Goal: Information Seeking & Learning: Learn about a topic

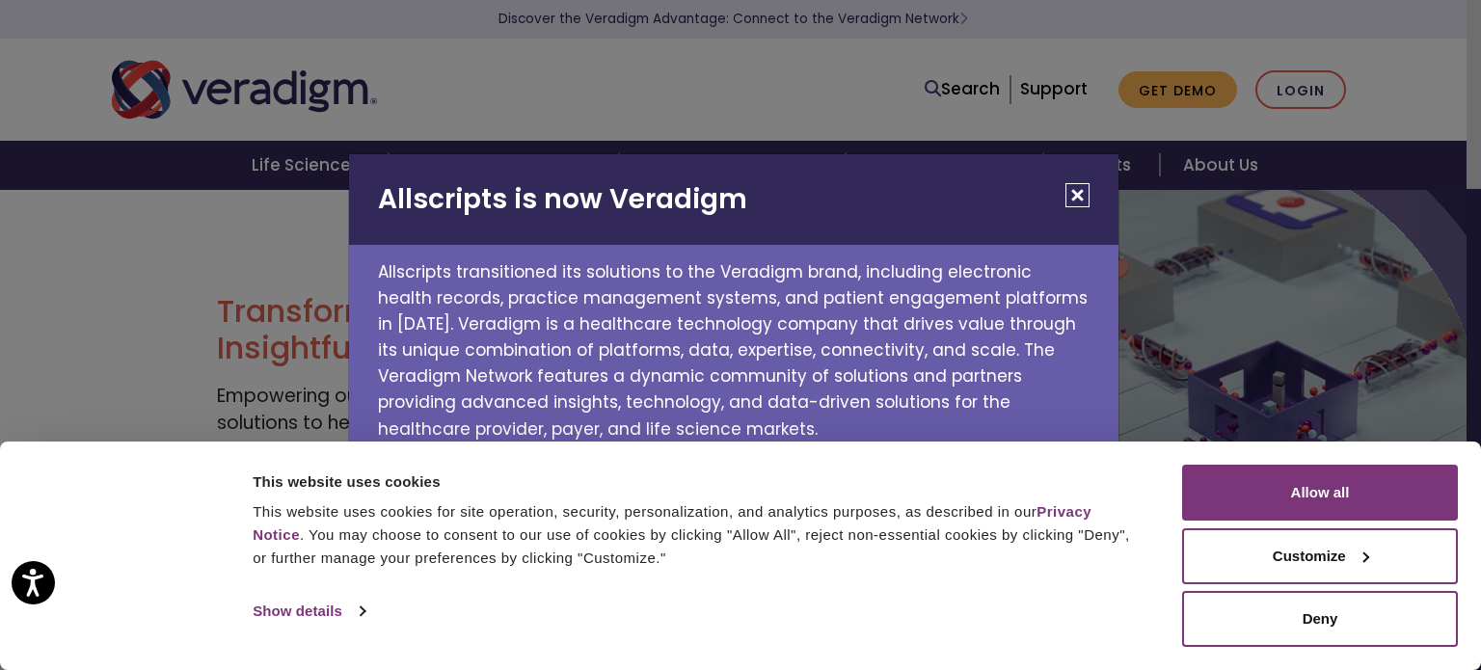
click at [1073, 203] on button "Close" at bounding box center [1077, 195] width 24 height 24
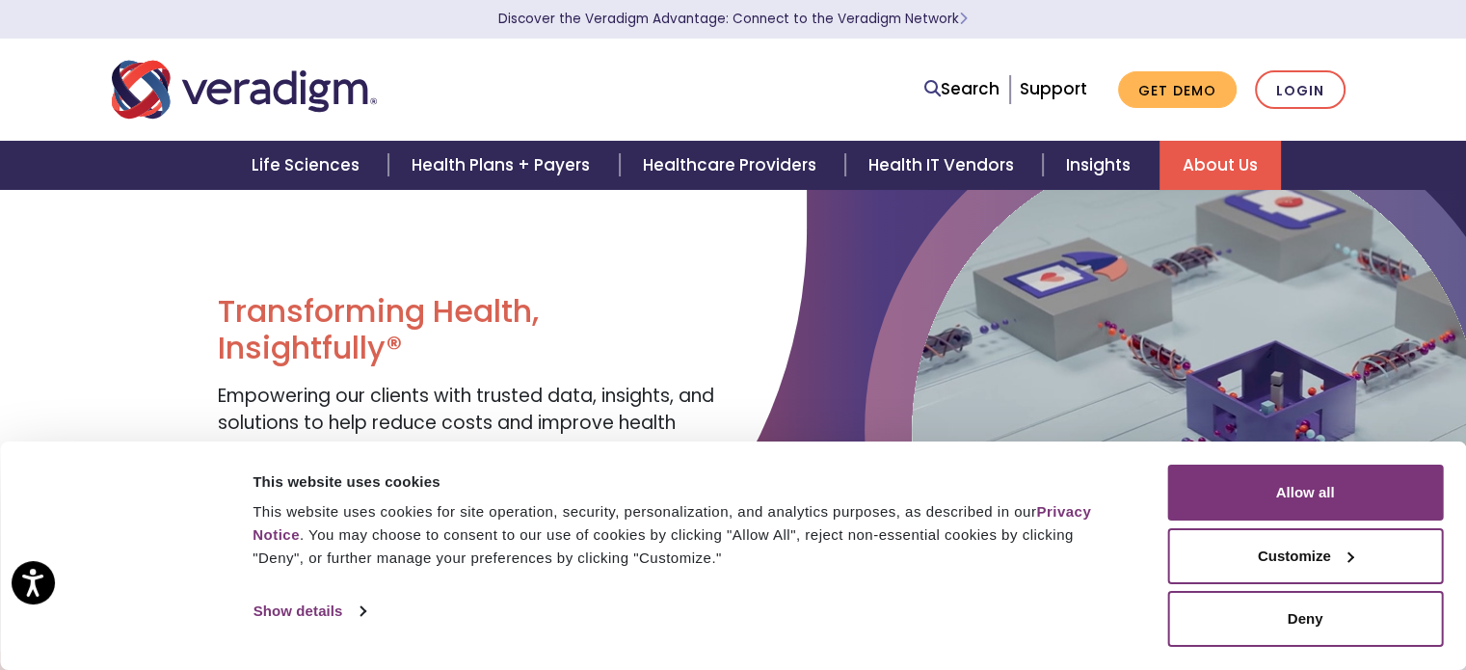
click at [1195, 173] on link "About Us" at bounding box center [1220, 165] width 121 height 49
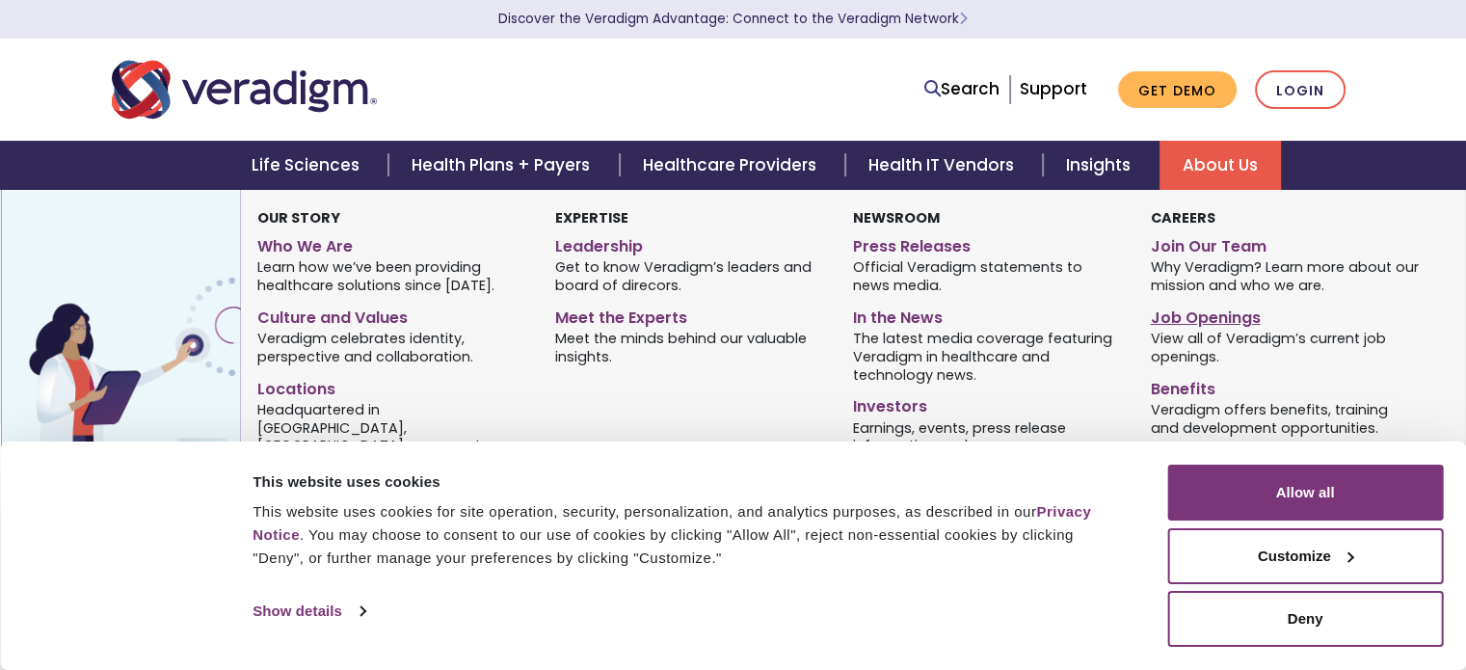
click at [1200, 318] on link "Job Openings" at bounding box center [1284, 315] width 269 height 28
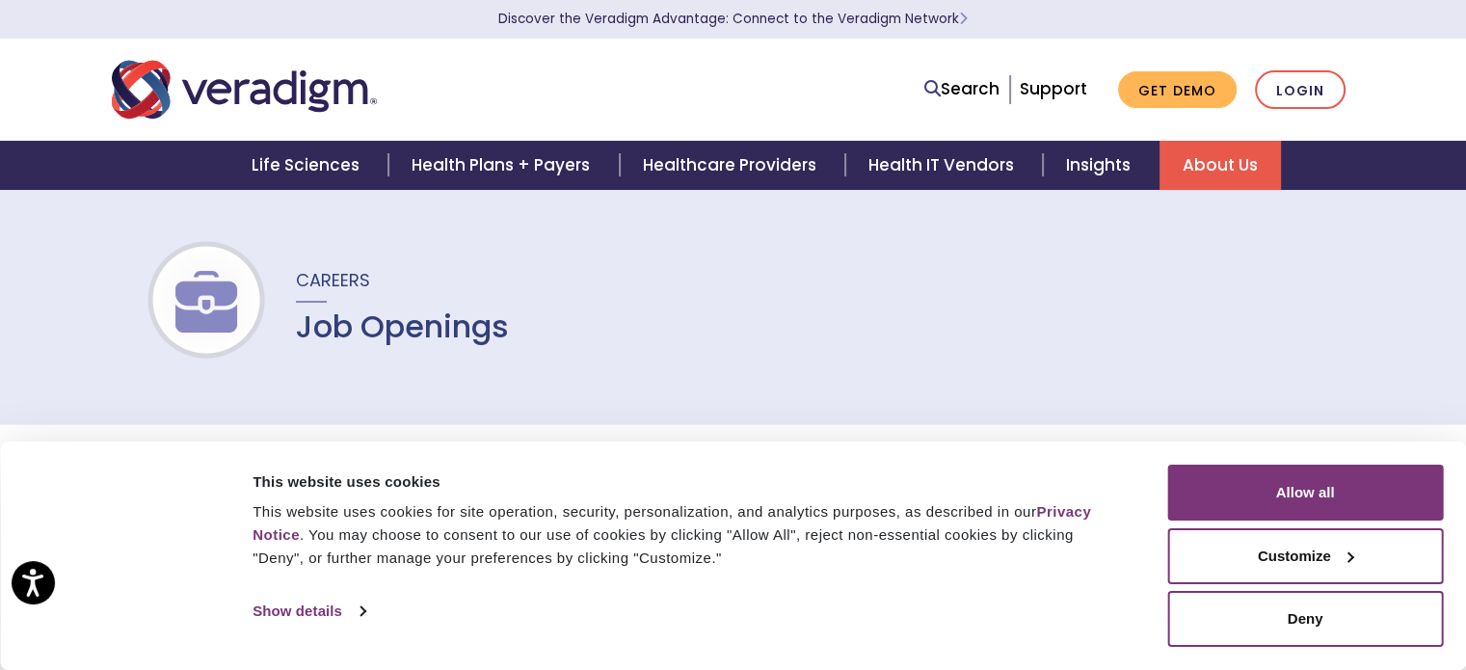
click at [1292, 647] on div "Consent Details [#IABV2SETTINGS#] About This website uses cookies This website …" at bounding box center [733, 556] width 1466 height 228
click at [1276, 615] on button "Deny" at bounding box center [1306, 619] width 276 height 56
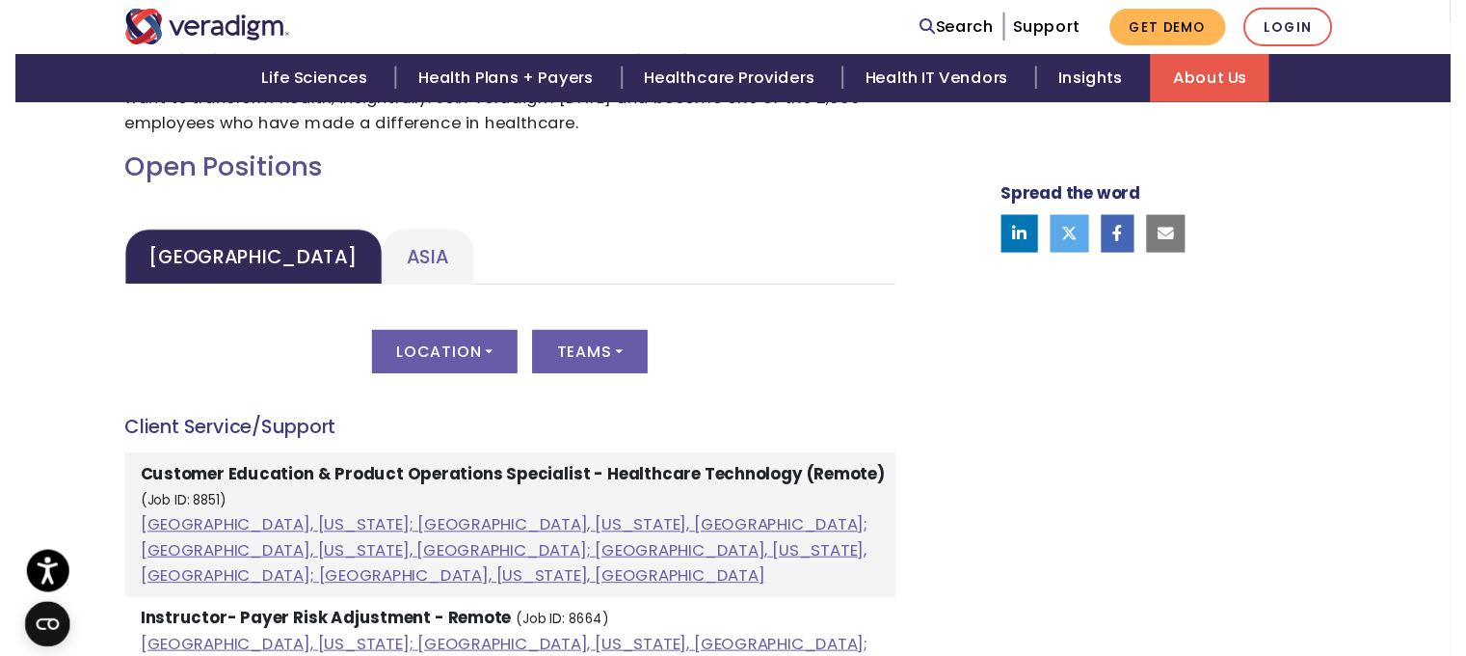
scroll to position [981, 0]
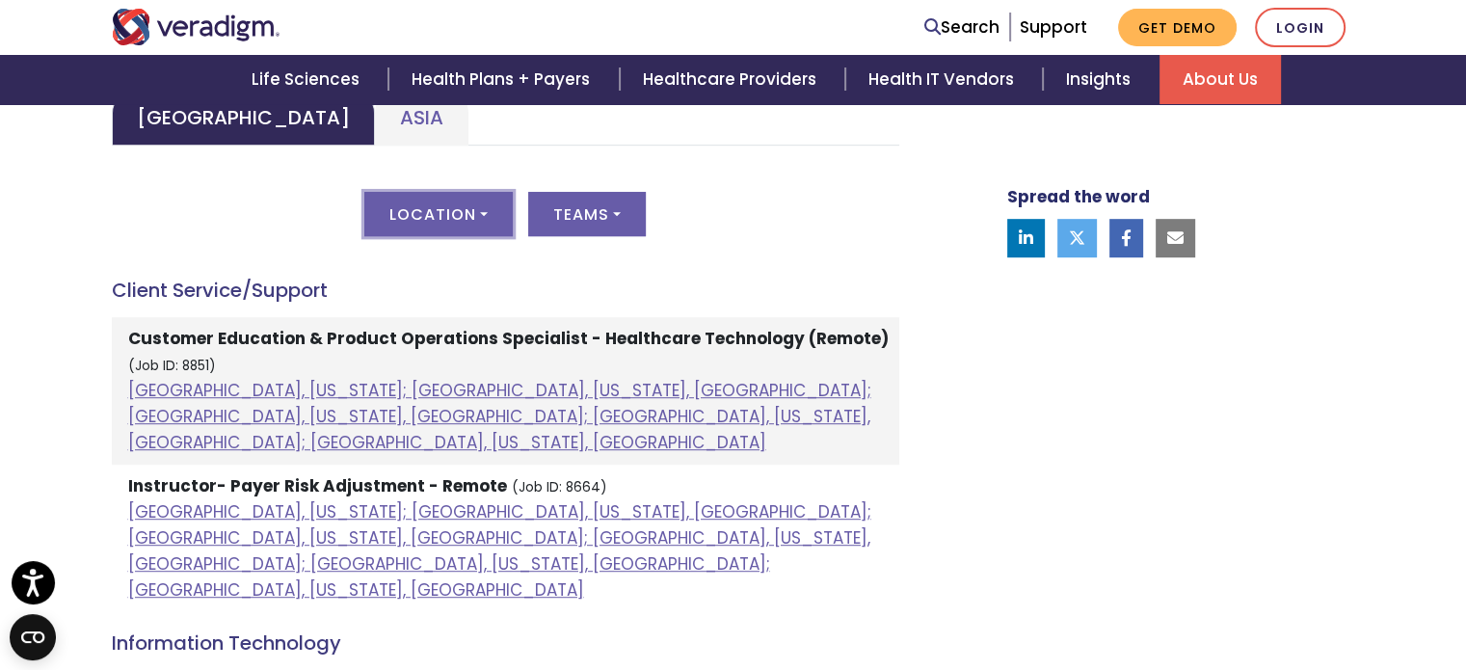
click at [416, 203] on button "Location" at bounding box center [438, 214] width 148 height 44
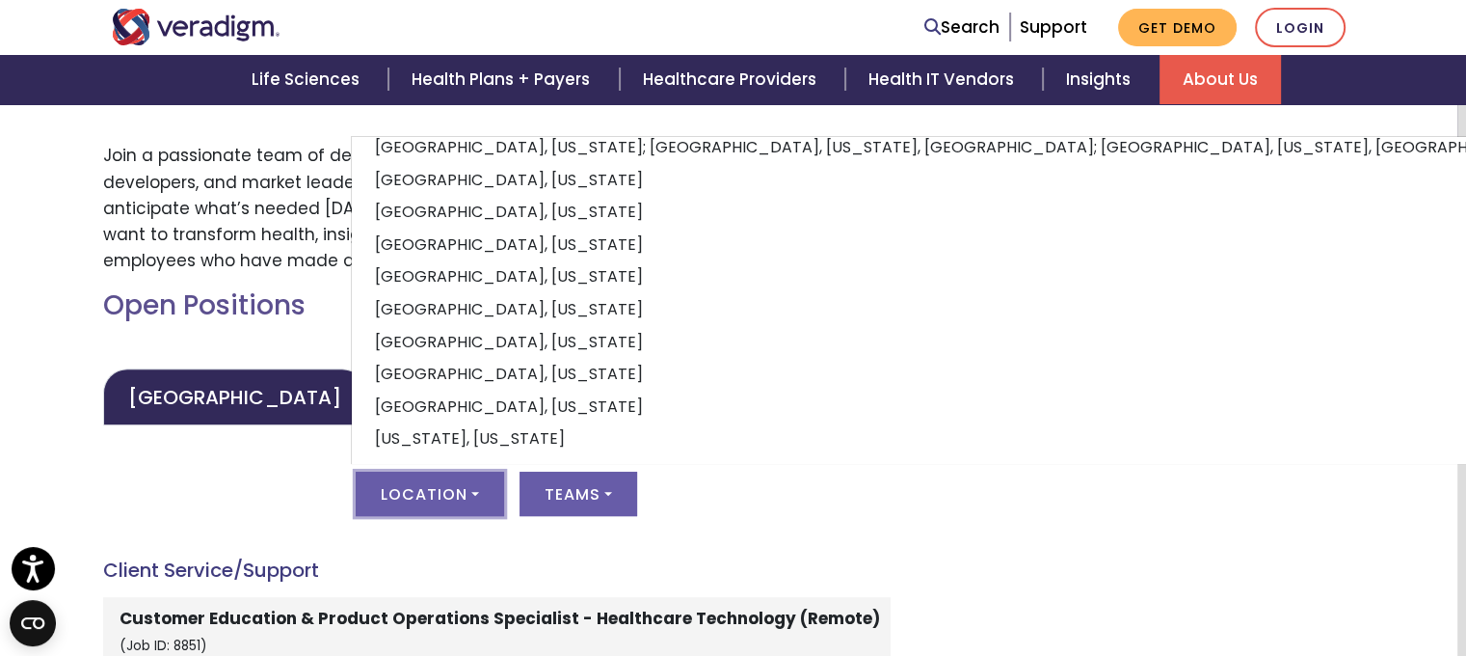
scroll to position [702, 4]
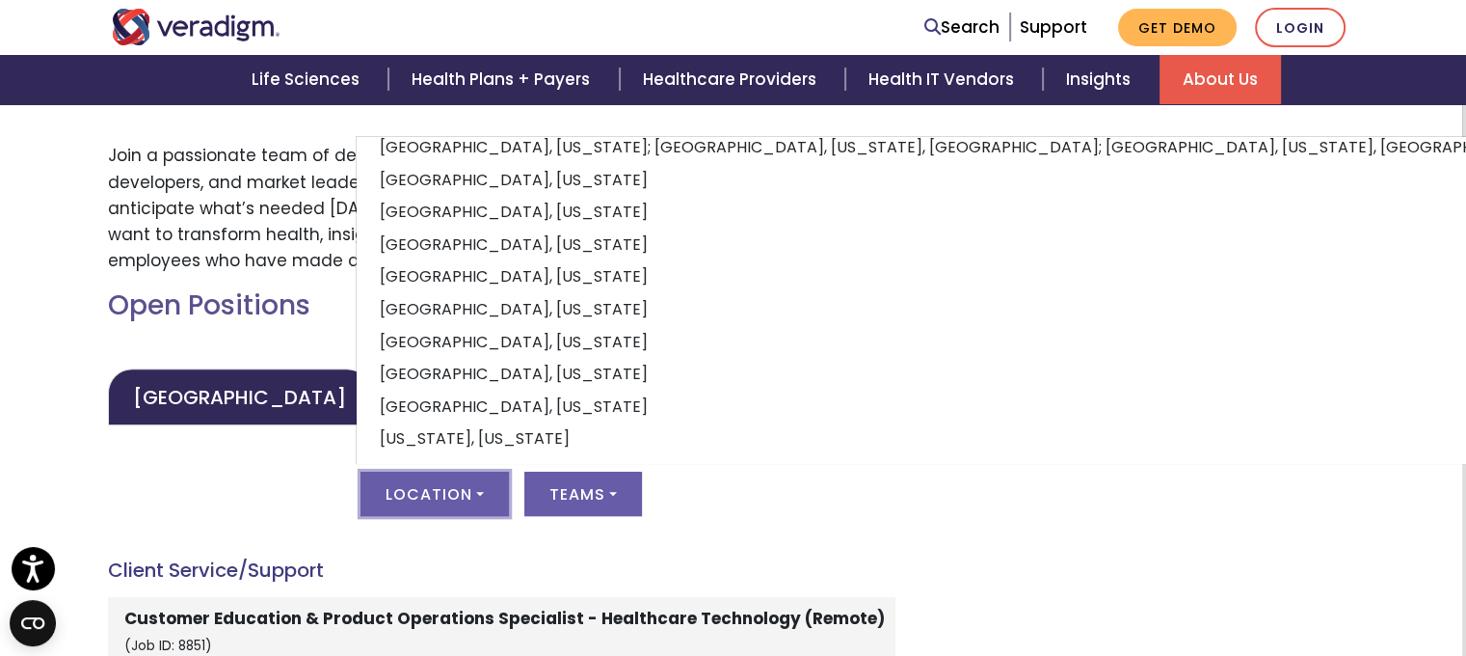
click at [756, 533] on div "Location All Atlanta, Georgia; Chicago, Illinois, United States; Houston, Texas…" at bounding box center [502, 504] width 788 height 67
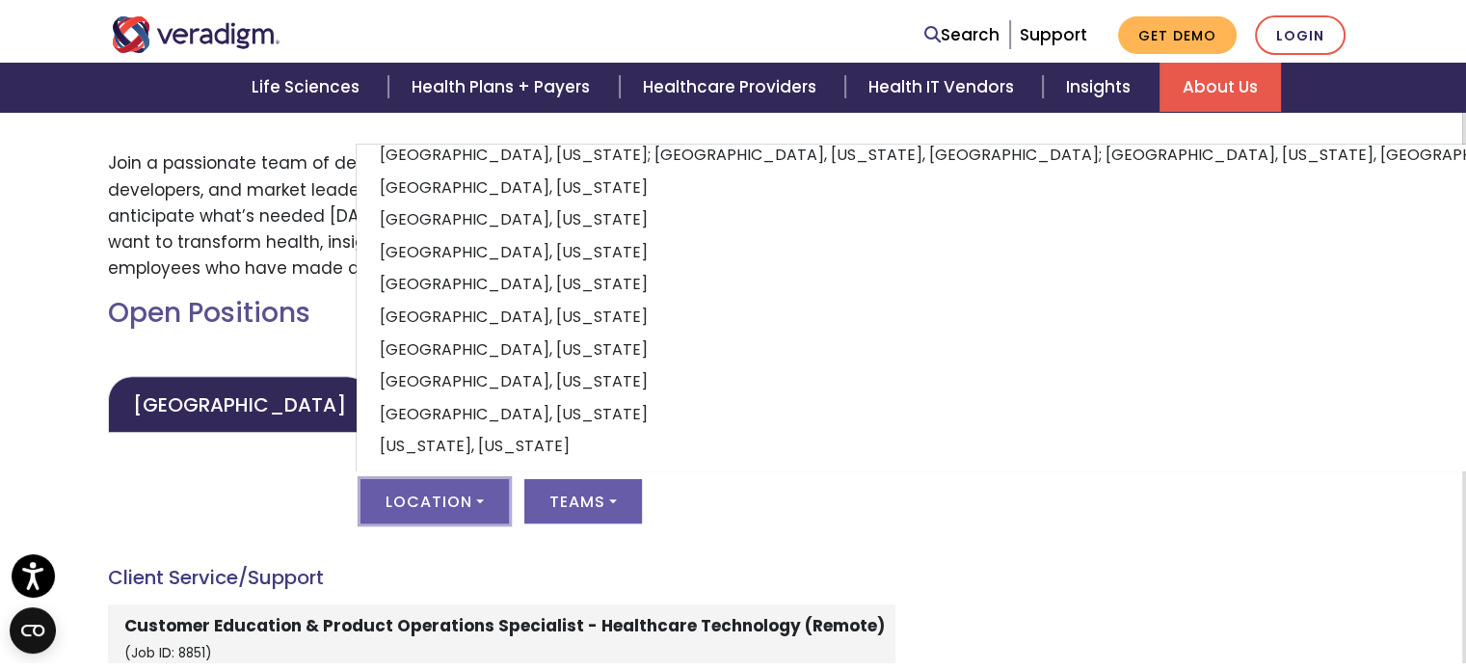
scroll to position [702, 0]
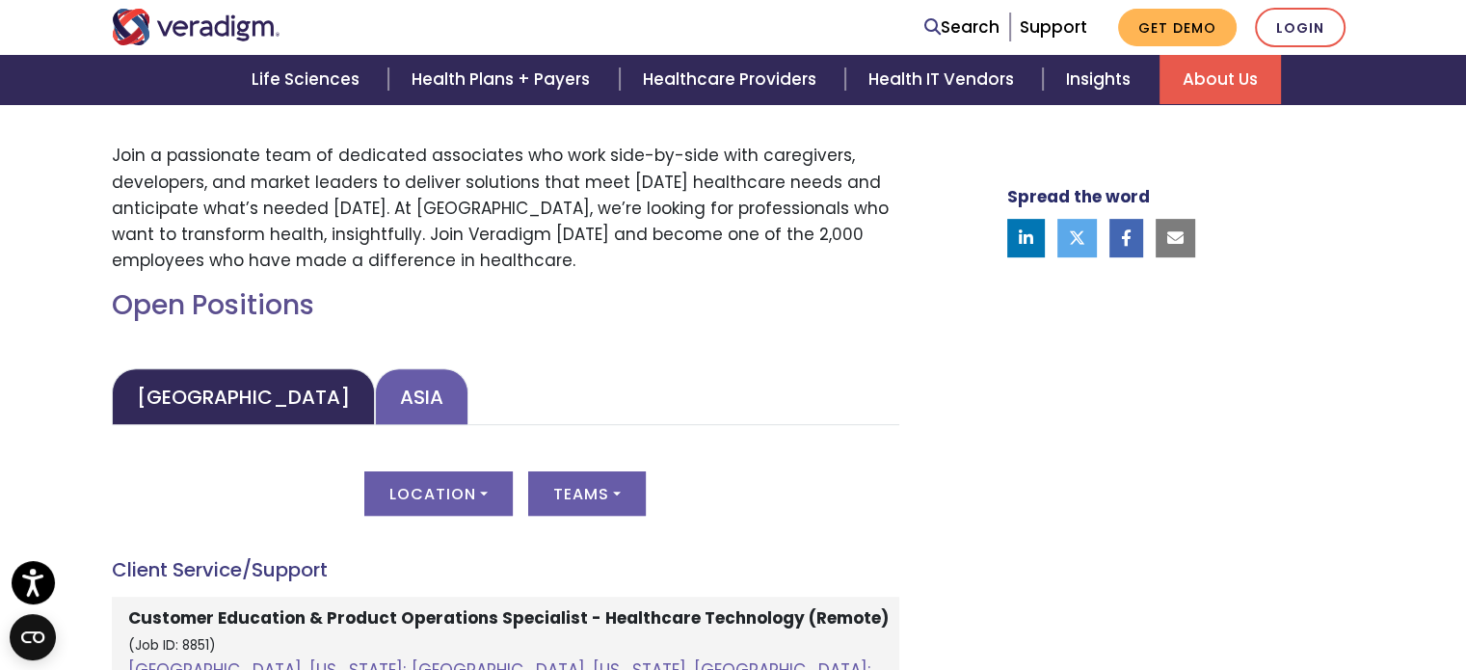
click at [375, 401] on link "Asia" at bounding box center [422, 396] width 94 height 57
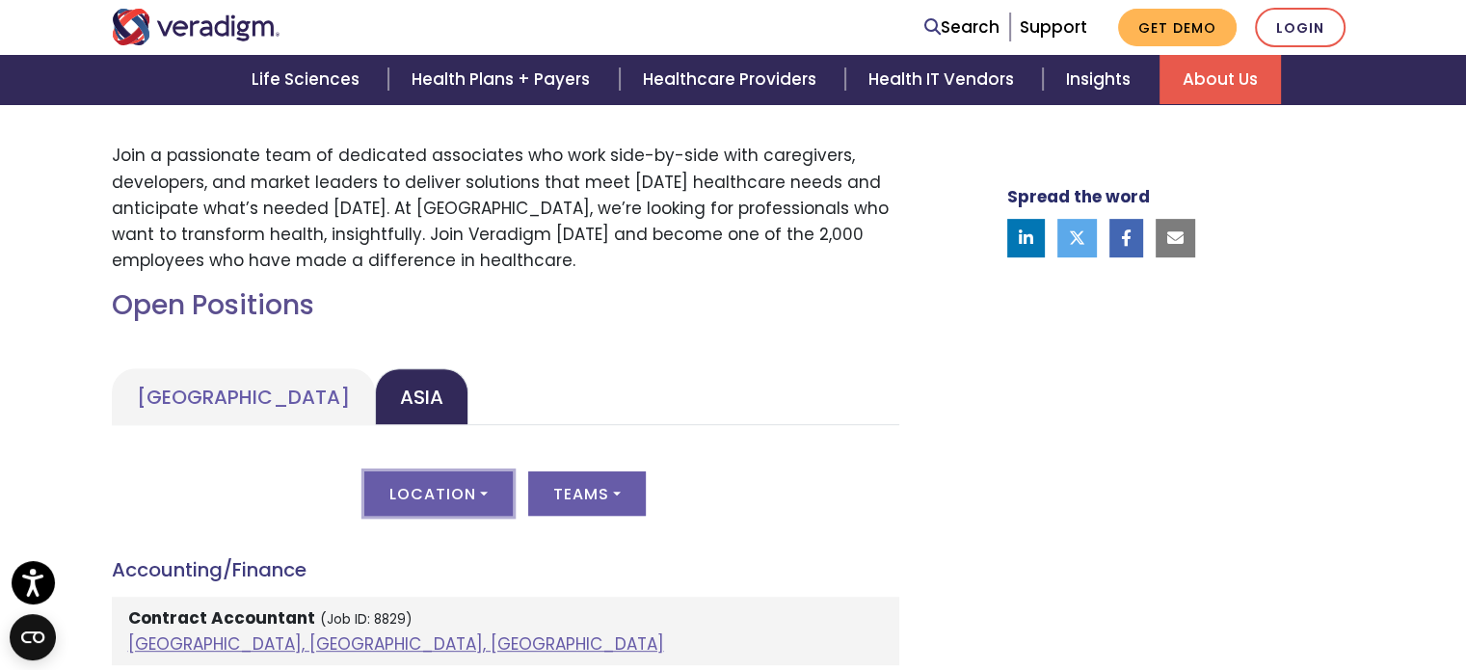
click at [470, 481] on button "Location" at bounding box center [438, 493] width 148 height 44
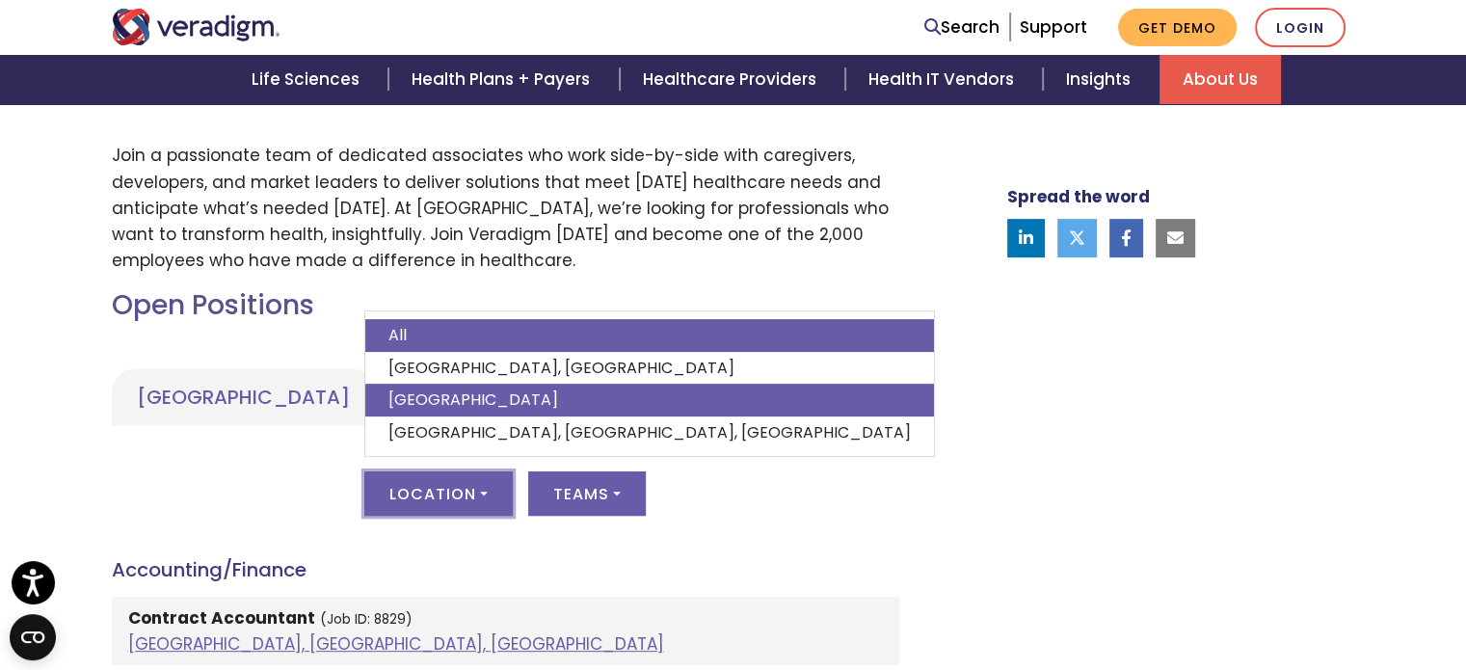
click at [459, 409] on link "India" at bounding box center [649, 400] width 569 height 33
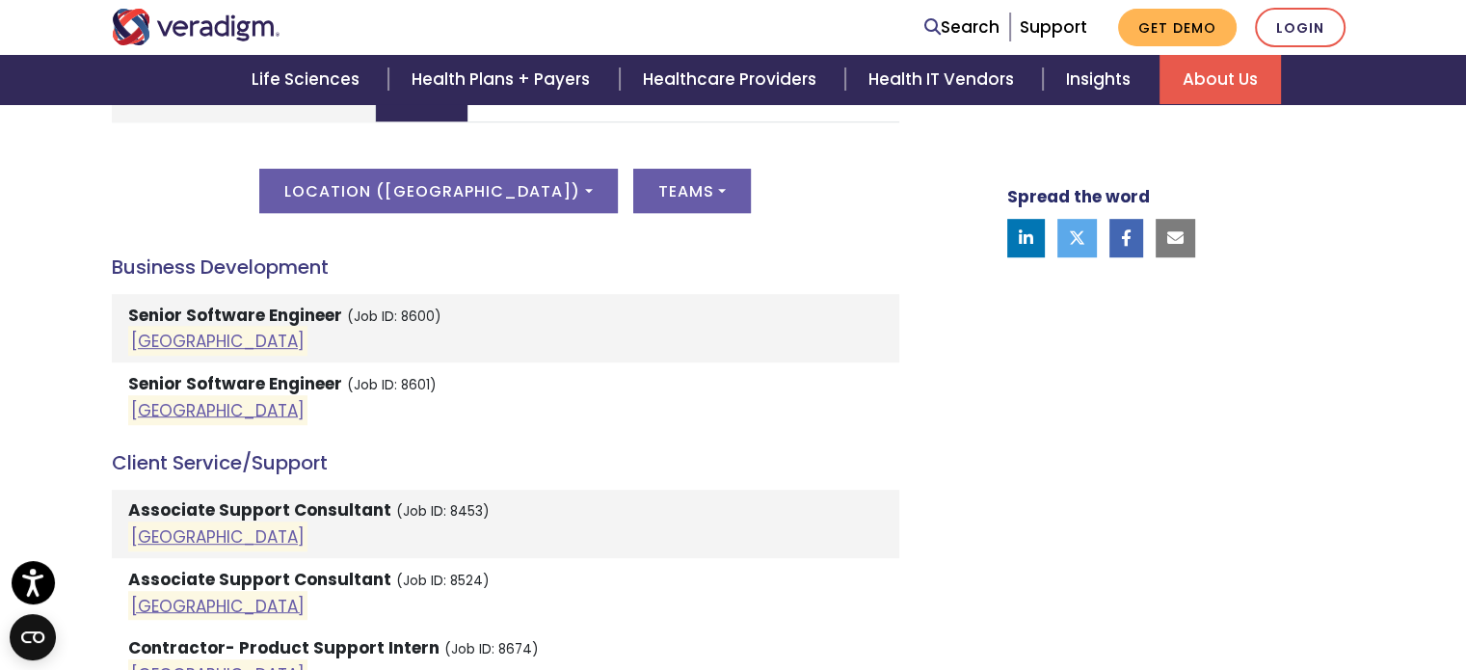
scroll to position [994, 0]
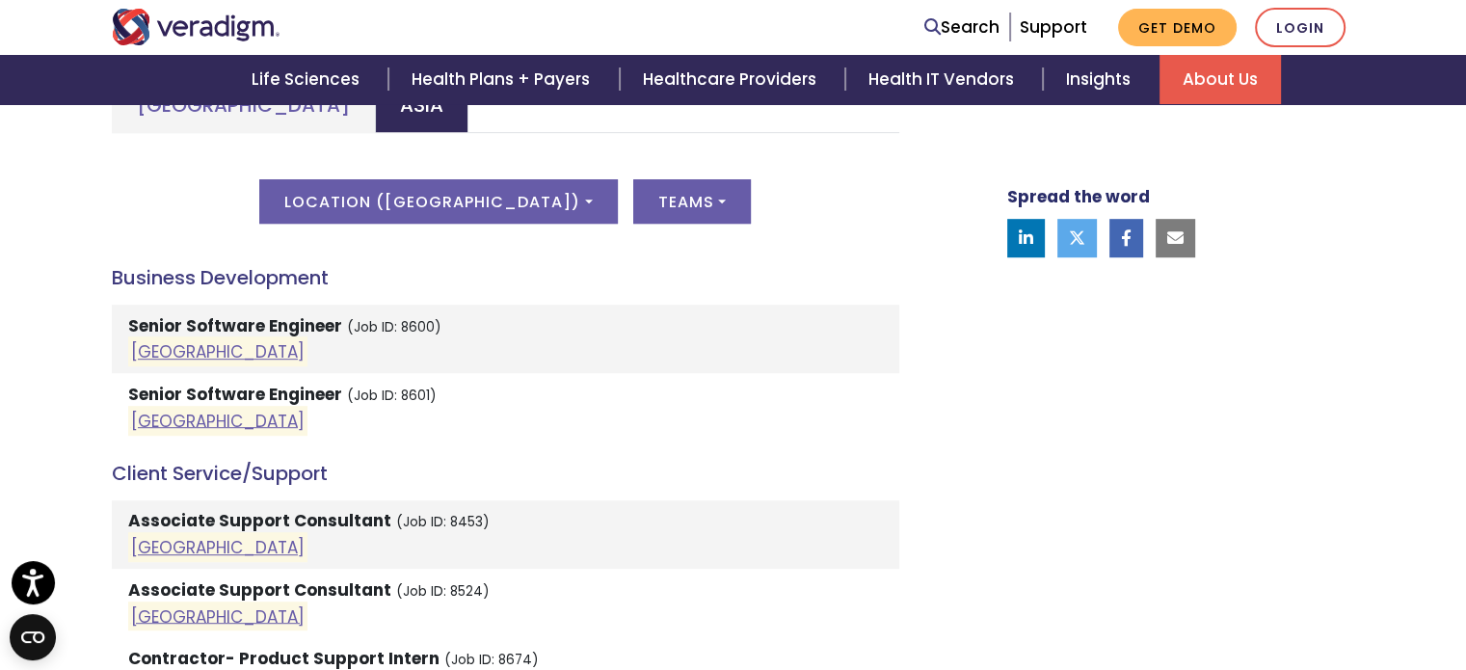
click at [317, 521] on strong "Associate Support Consultant" at bounding box center [259, 520] width 263 height 23
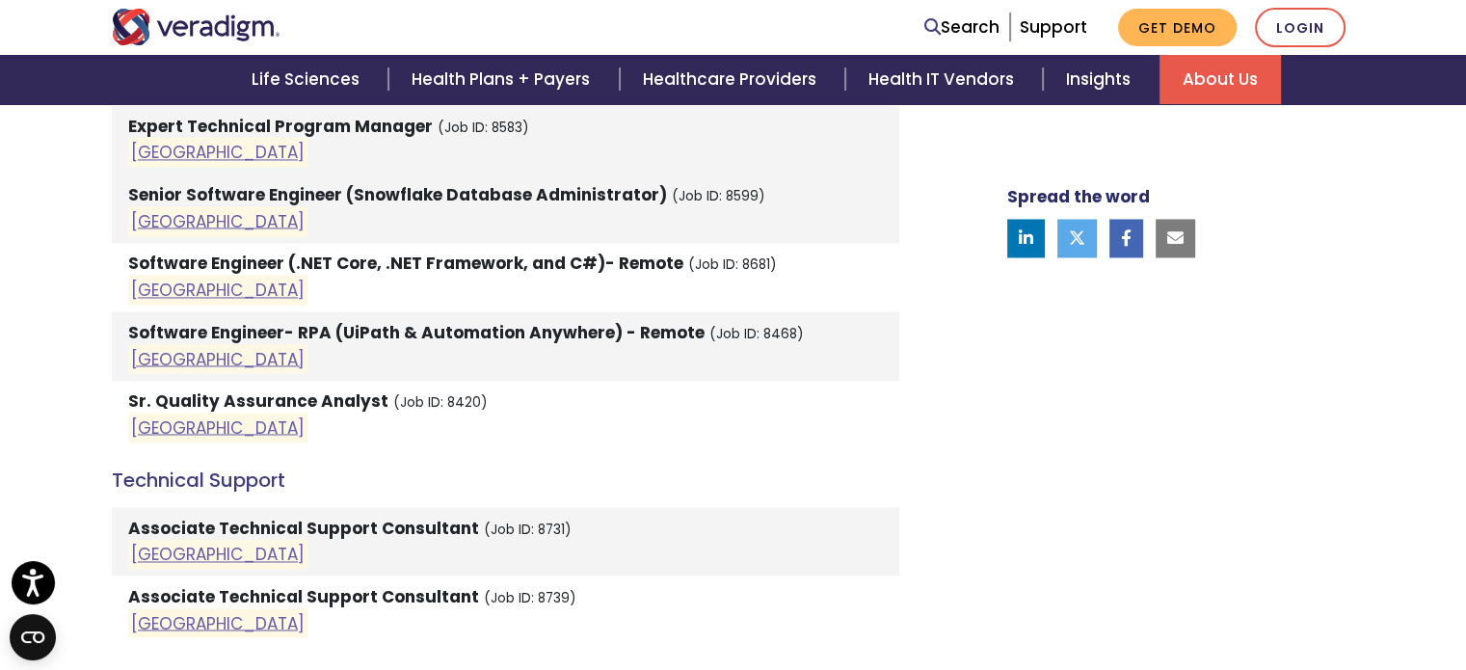
scroll to position [3038, 0]
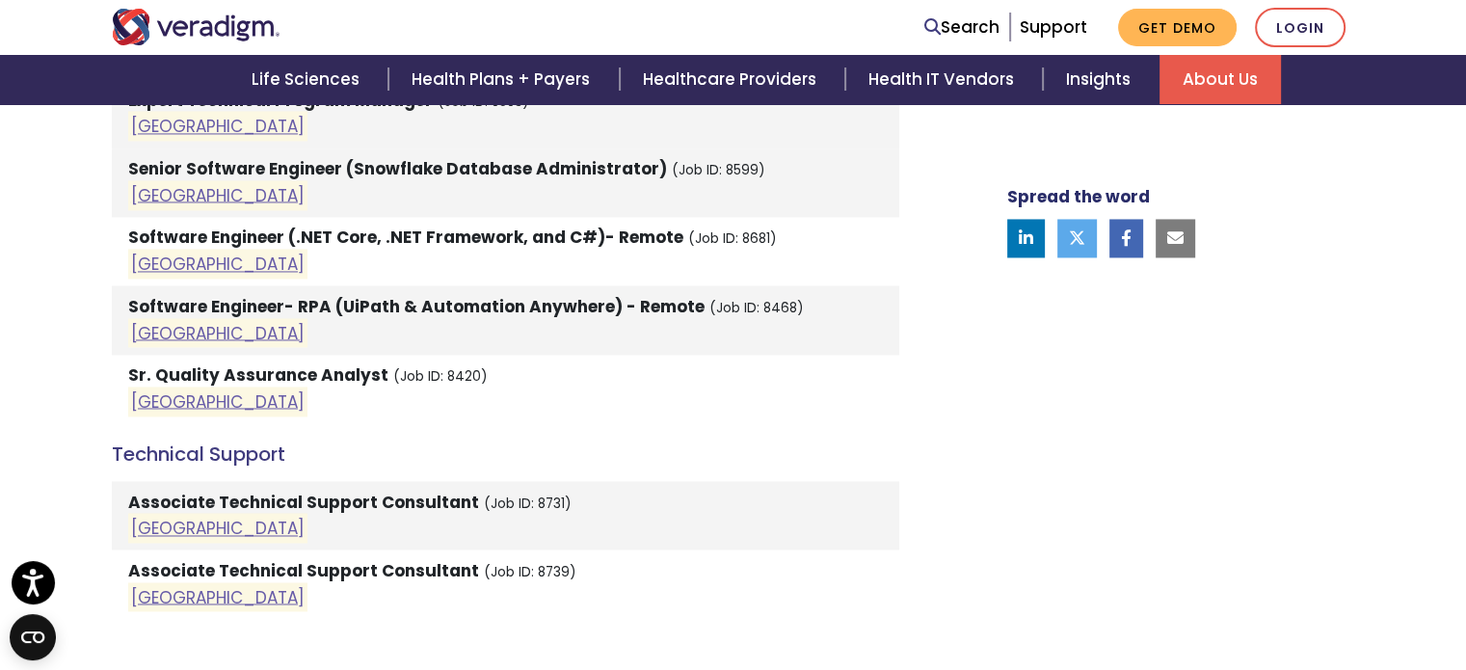
click at [323, 491] on strong "Associate Technical Support Consultant" at bounding box center [303, 502] width 351 height 23
click at [138, 517] on link "India" at bounding box center [218, 528] width 174 height 23
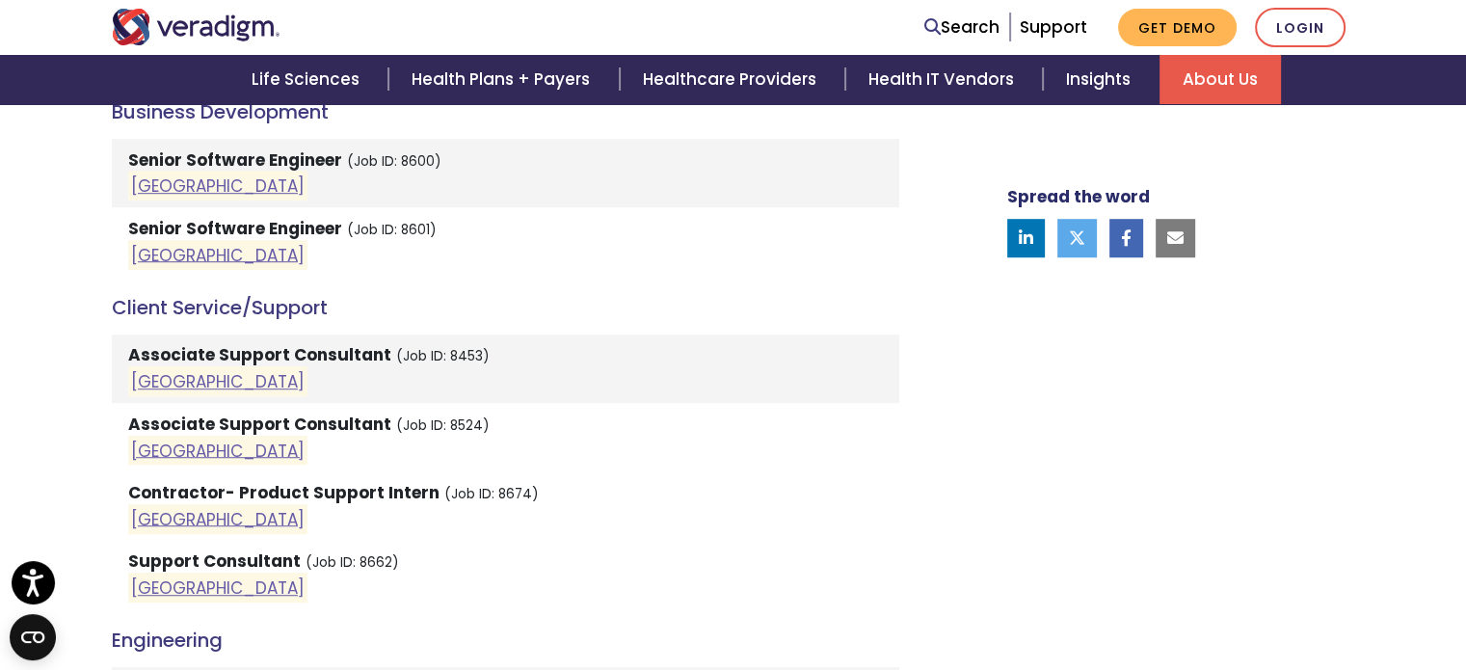
scroll to position [1143, 0]
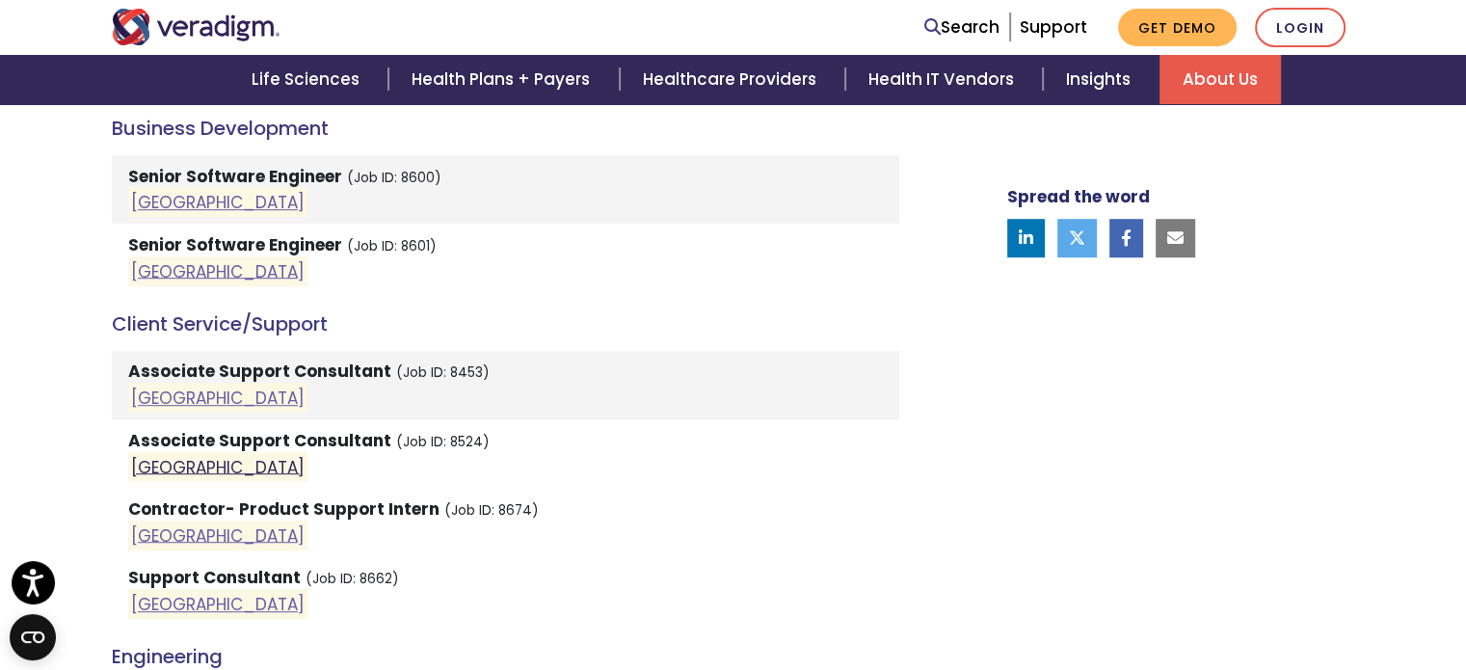
click at [154, 470] on link "India" at bounding box center [218, 466] width 174 height 23
